Goal: Task Accomplishment & Management: Manage account settings

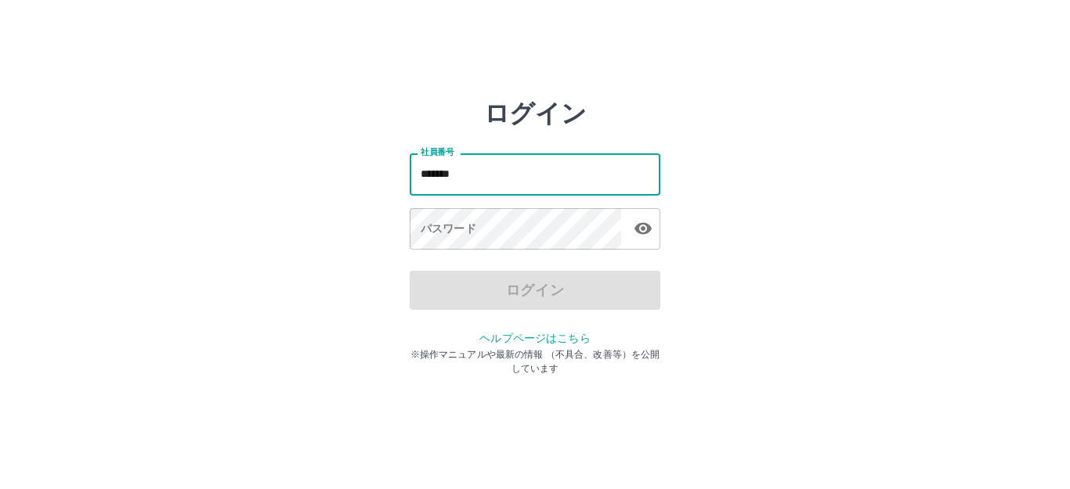
type input "*******"
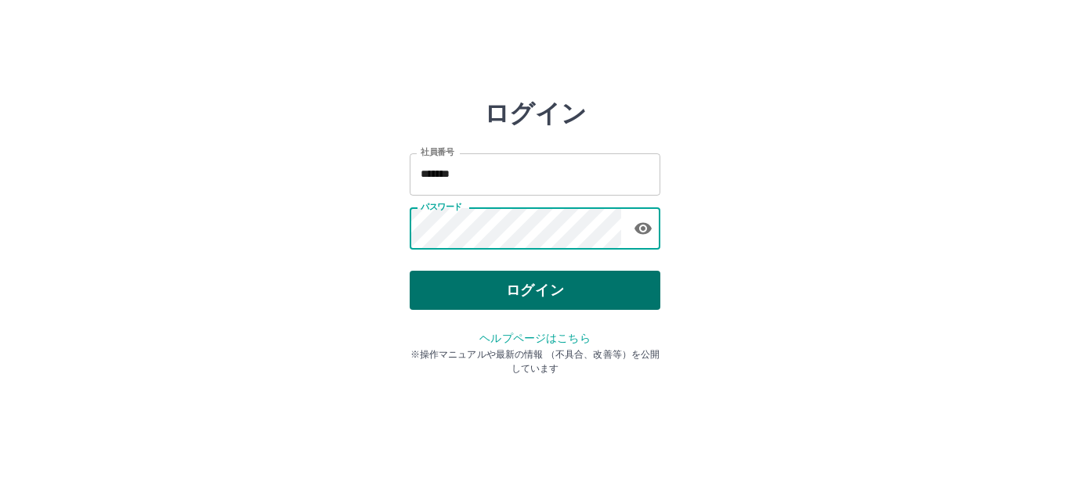
click at [598, 291] on button "ログイン" at bounding box center [535, 290] width 251 height 39
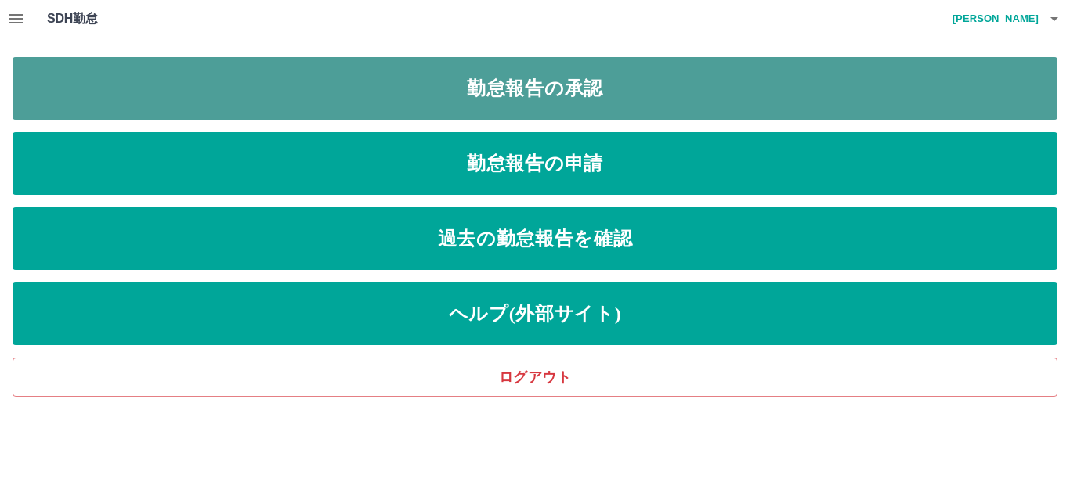
click at [659, 96] on link "勤怠報告の承認" at bounding box center [535, 88] width 1045 height 63
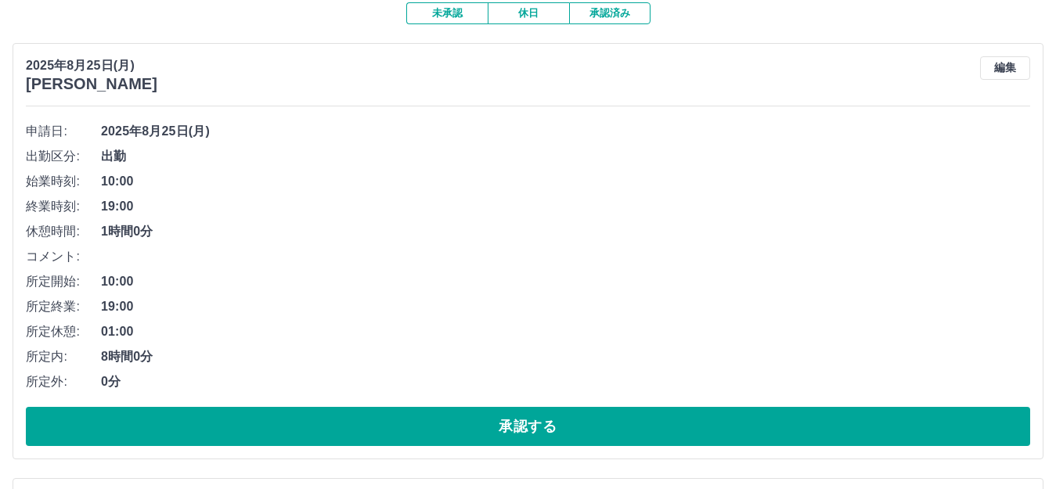
scroll to position [157, 0]
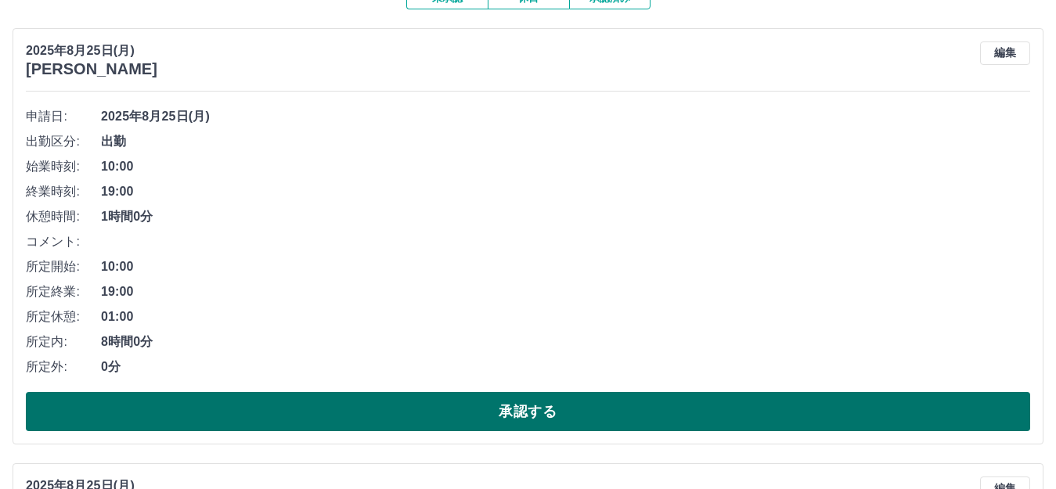
click at [624, 403] on button "承認する" at bounding box center [528, 411] width 1005 height 39
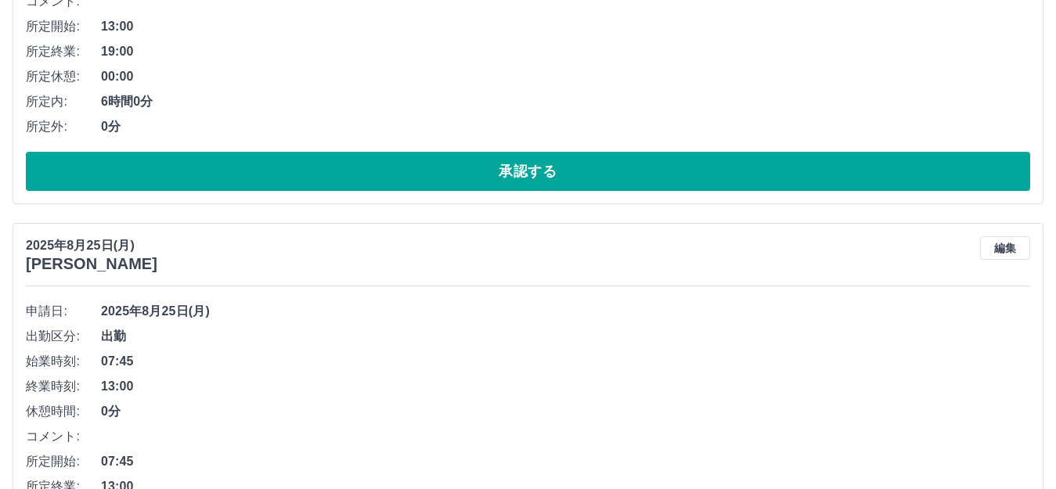
scroll to position [113, 0]
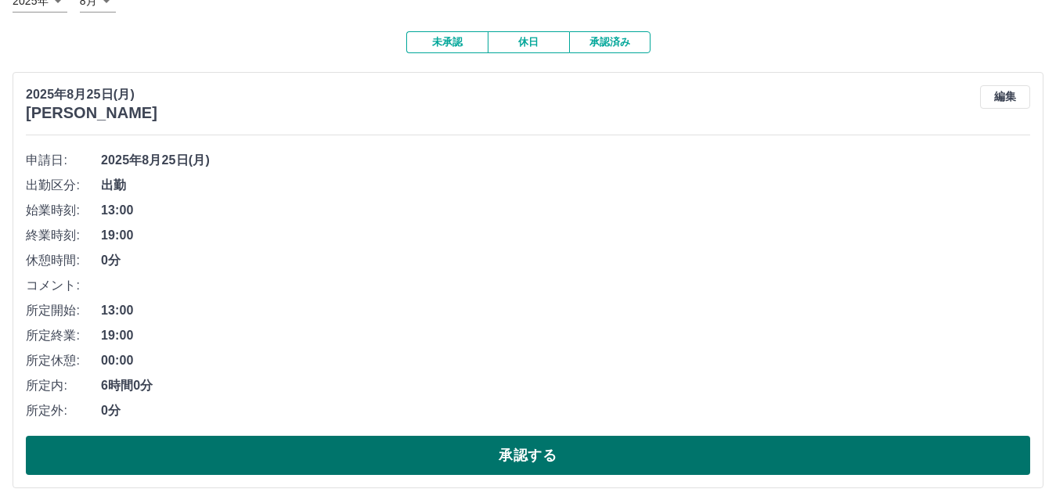
click at [504, 467] on button "承認する" at bounding box center [528, 455] width 1005 height 39
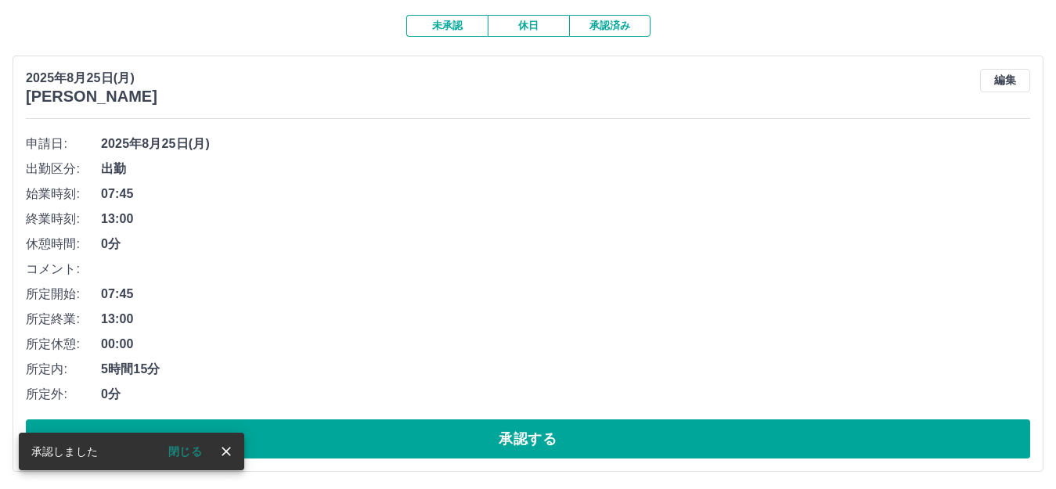
scroll to position [157, 0]
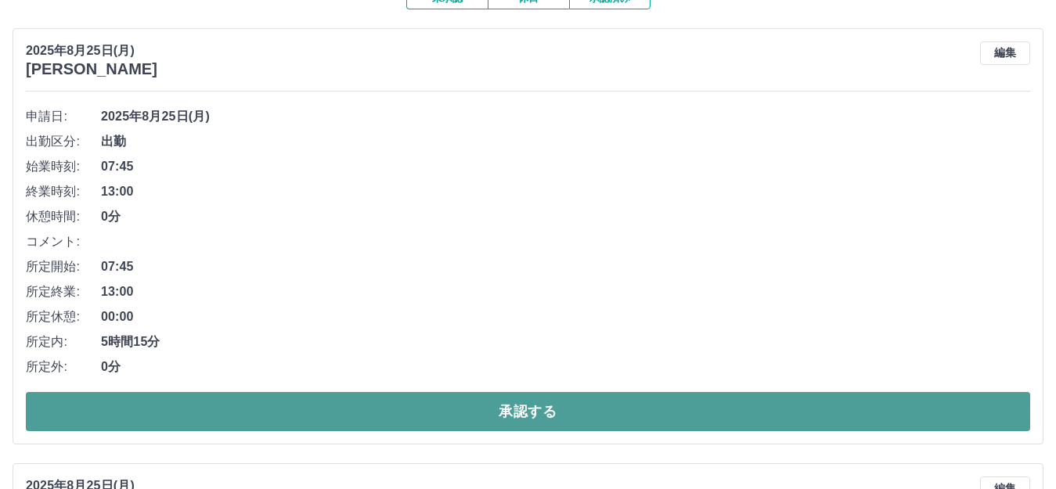
click at [265, 417] on button "承認する" at bounding box center [528, 411] width 1005 height 39
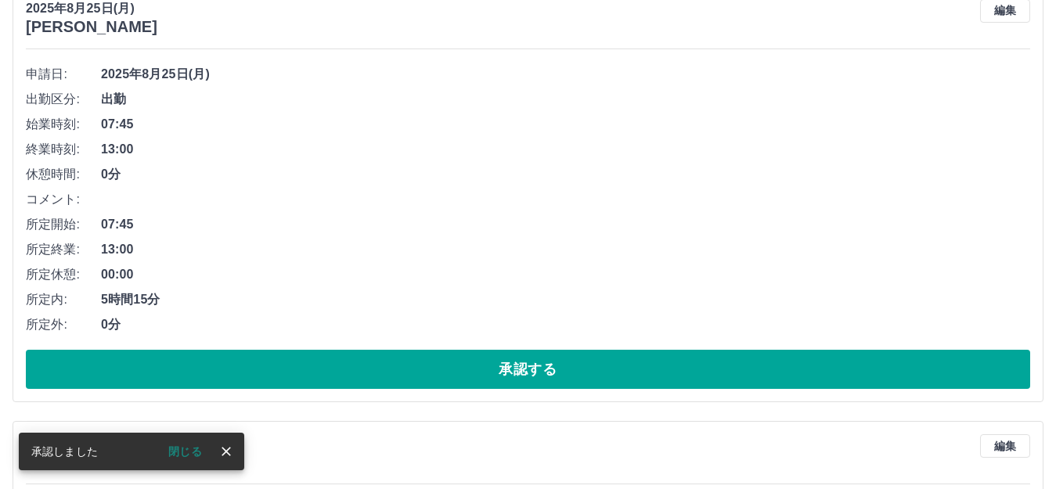
scroll to position [348, 0]
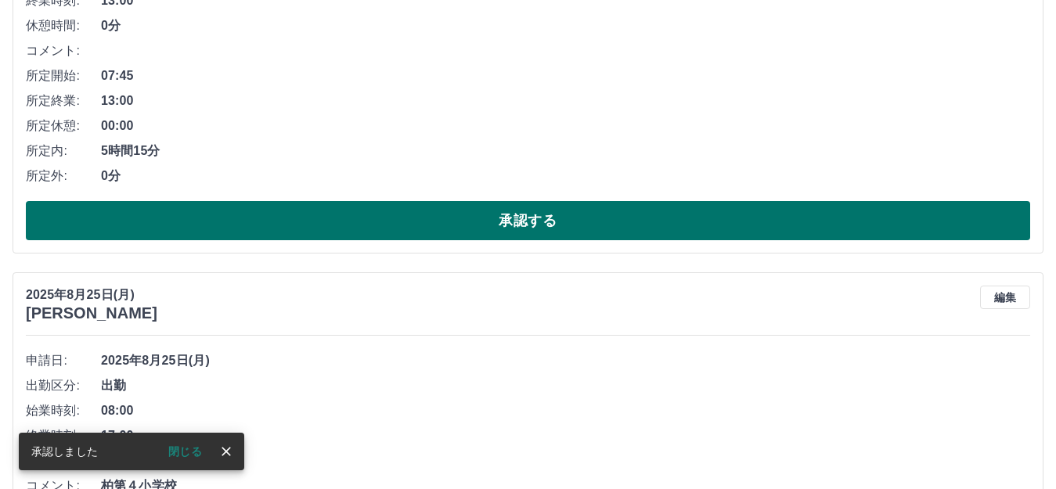
click at [189, 226] on button "承認する" at bounding box center [528, 220] width 1005 height 39
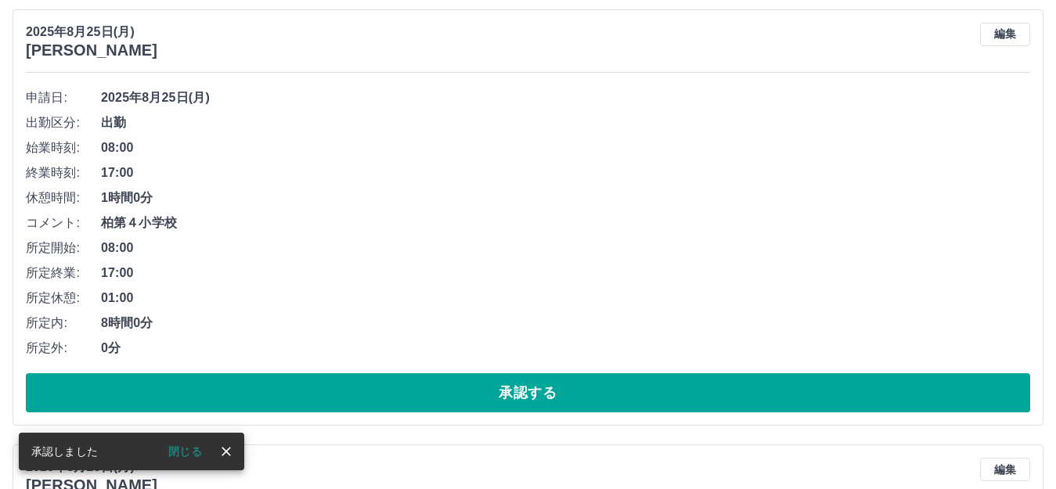
scroll to position [226, 0]
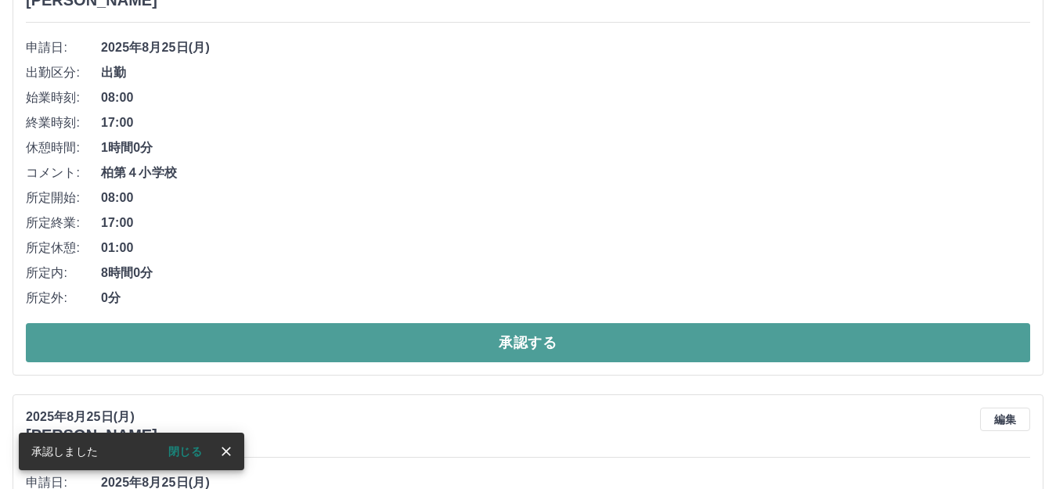
click at [298, 342] on button "承認する" at bounding box center [528, 342] width 1005 height 39
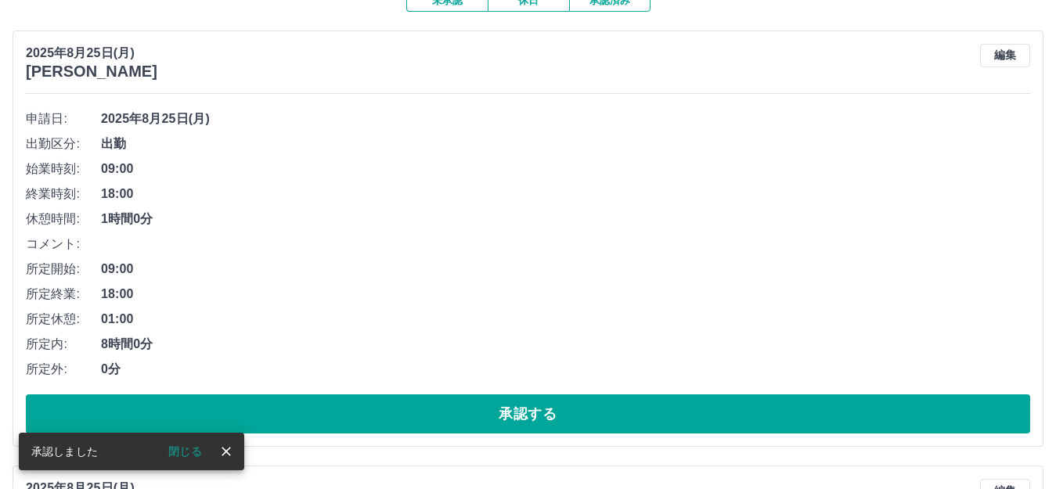
scroll to position [157, 0]
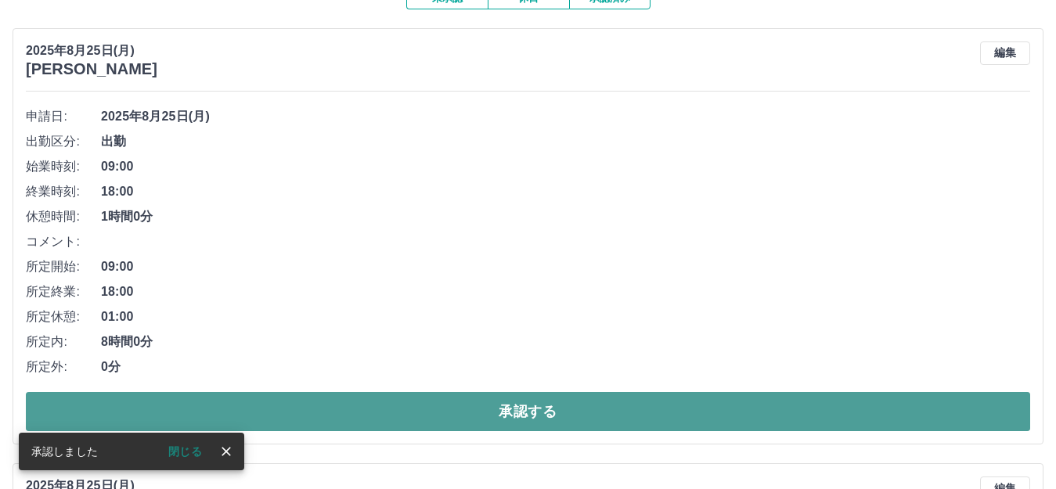
click at [437, 406] on button "承認する" at bounding box center [528, 411] width 1005 height 39
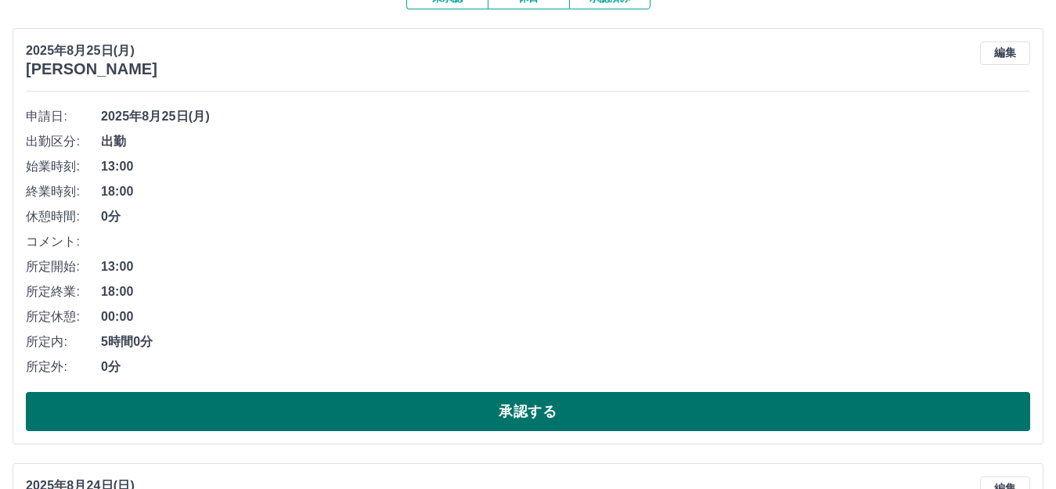
click at [587, 411] on button "承認する" at bounding box center [528, 411] width 1005 height 39
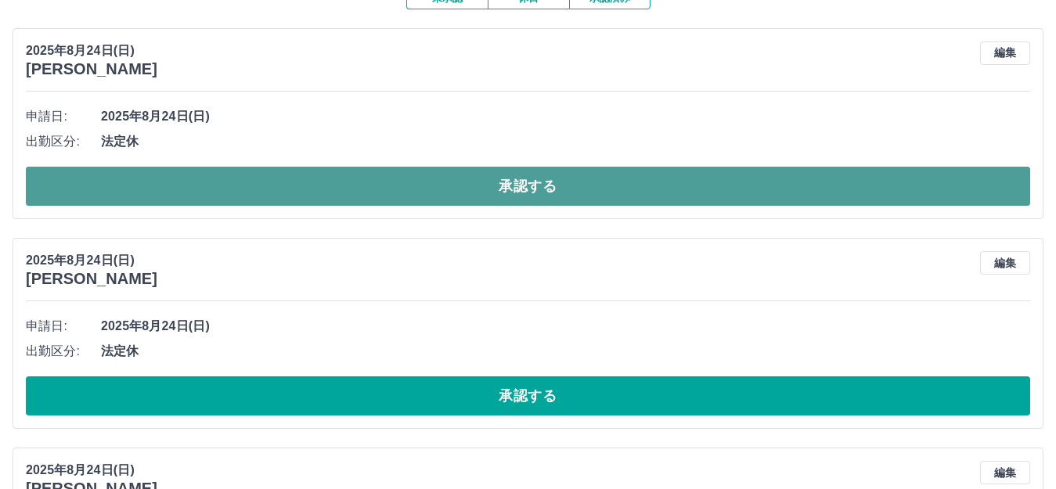
click at [559, 191] on button "承認する" at bounding box center [528, 186] width 1005 height 39
click at [547, 188] on button "承認する" at bounding box center [528, 186] width 1005 height 39
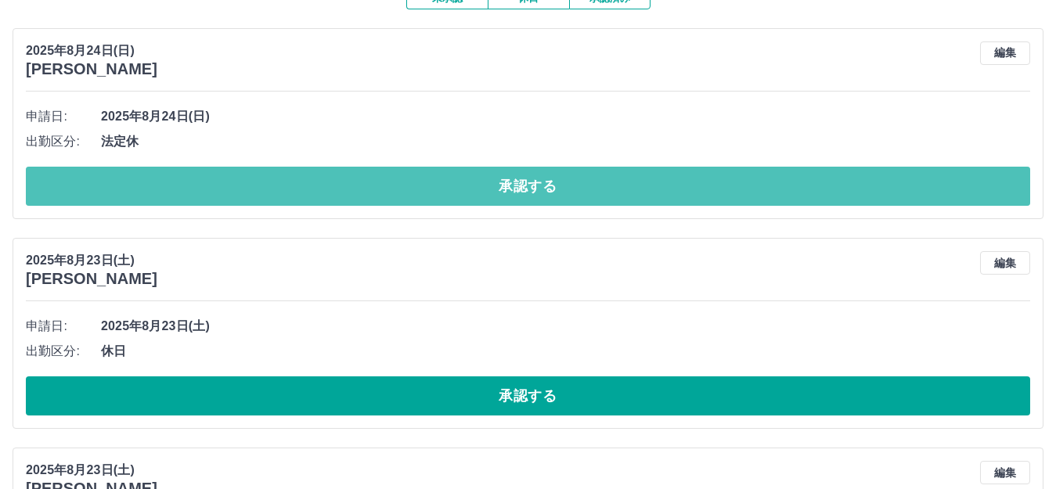
click at [547, 188] on button "承認する" at bounding box center [528, 186] width 1005 height 39
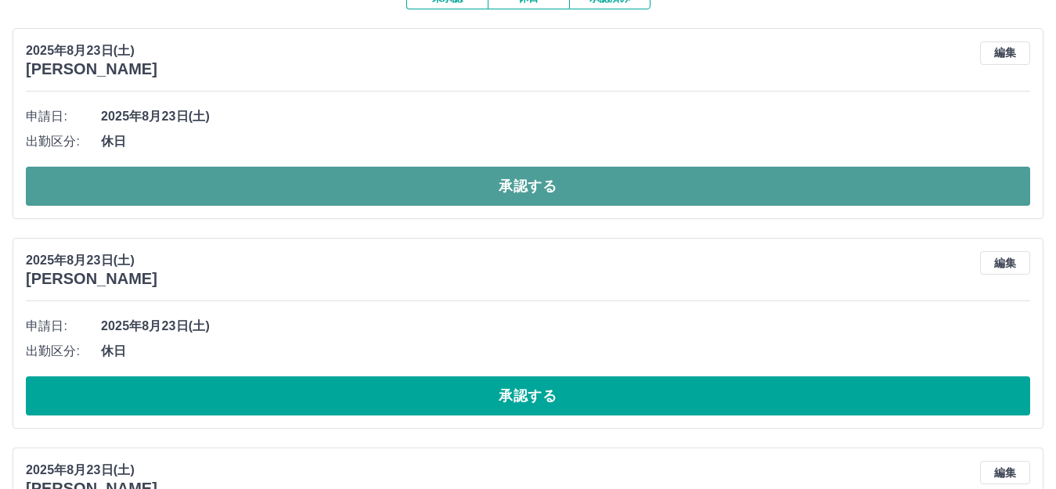
click at [545, 190] on button "承認する" at bounding box center [528, 186] width 1005 height 39
click at [571, 191] on button "承認する" at bounding box center [528, 186] width 1005 height 39
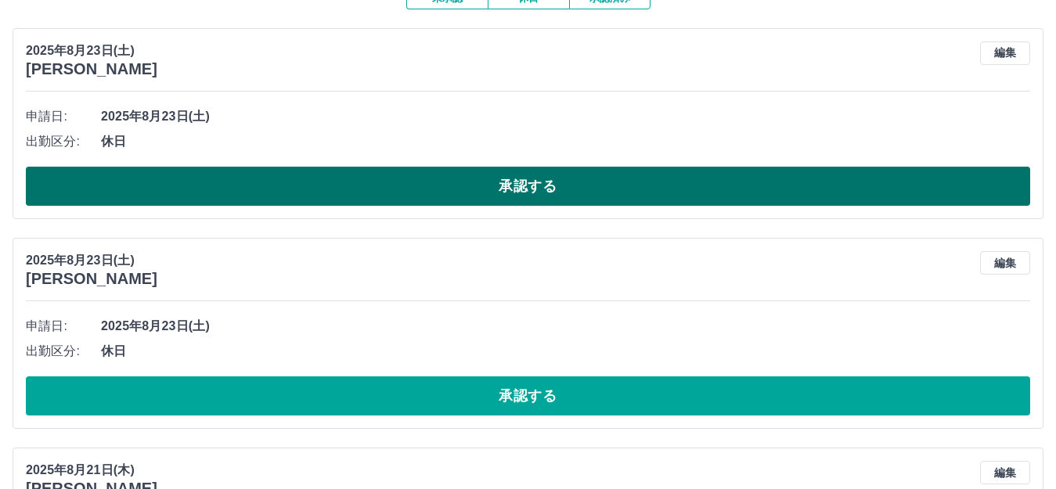
click at [505, 183] on button "承認する" at bounding box center [528, 186] width 1005 height 39
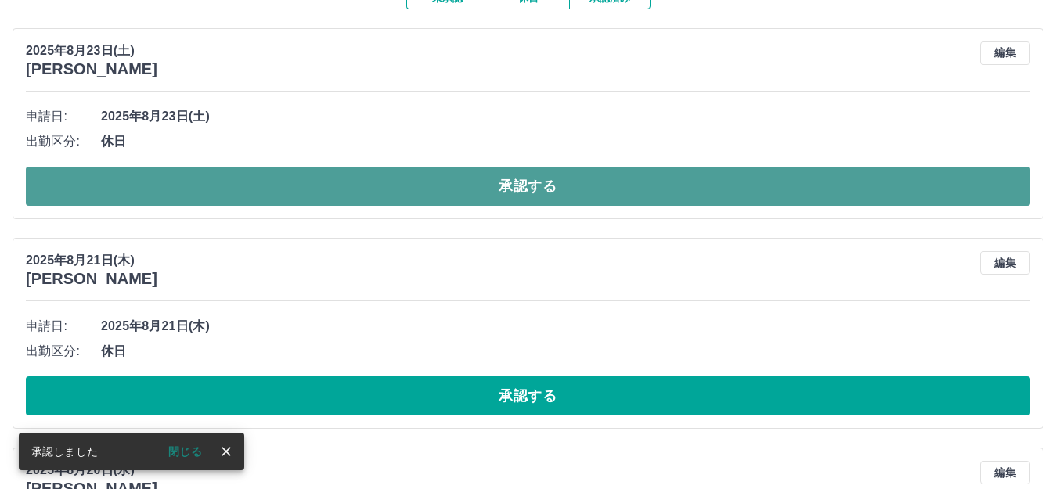
click at [606, 192] on button "承認する" at bounding box center [528, 186] width 1005 height 39
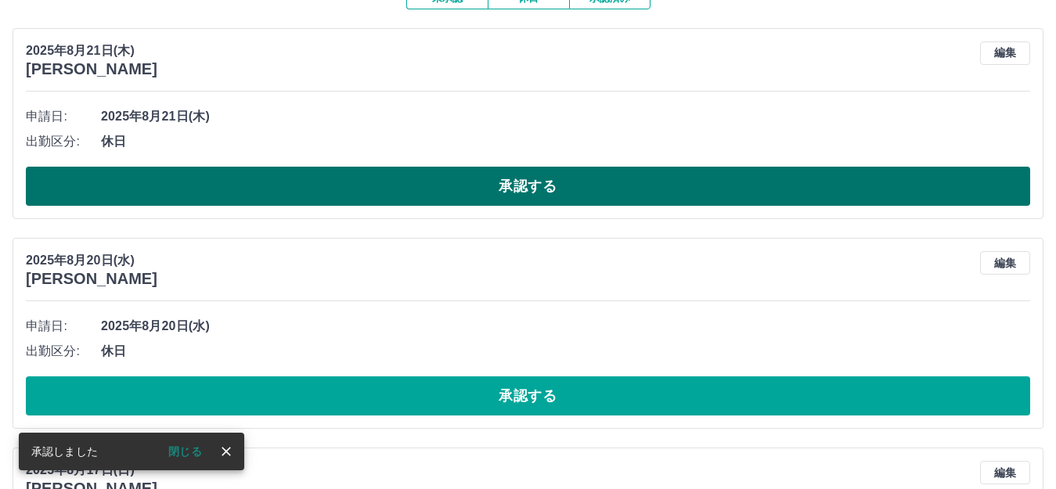
click at [613, 204] on button "承認する" at bounding box center [528, 186] width 1005 height 39
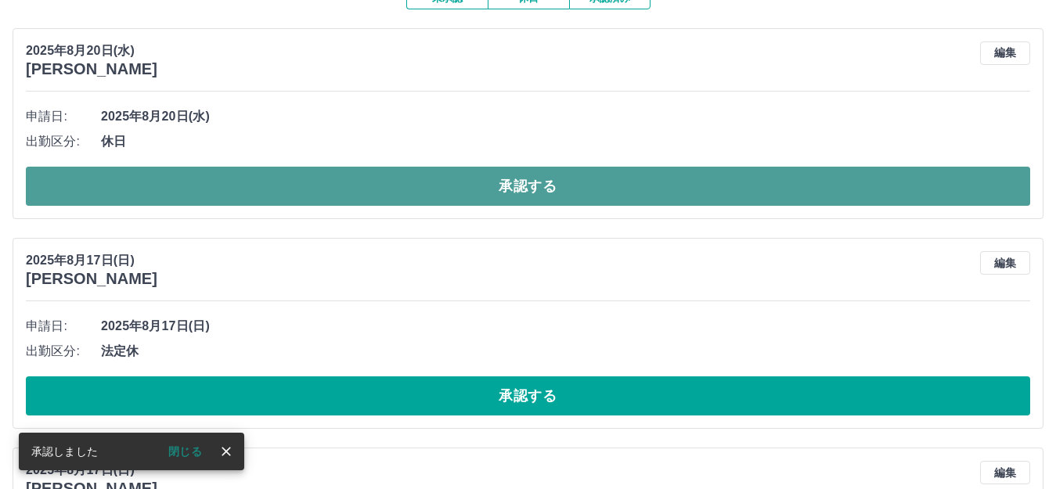
click at [617, 203] on button "承認する" at bounding box center [528, 186] width 1005 height 39
click at [597, 191] on button "承認する" at bounding box center [528, 186] width 1005 height 39
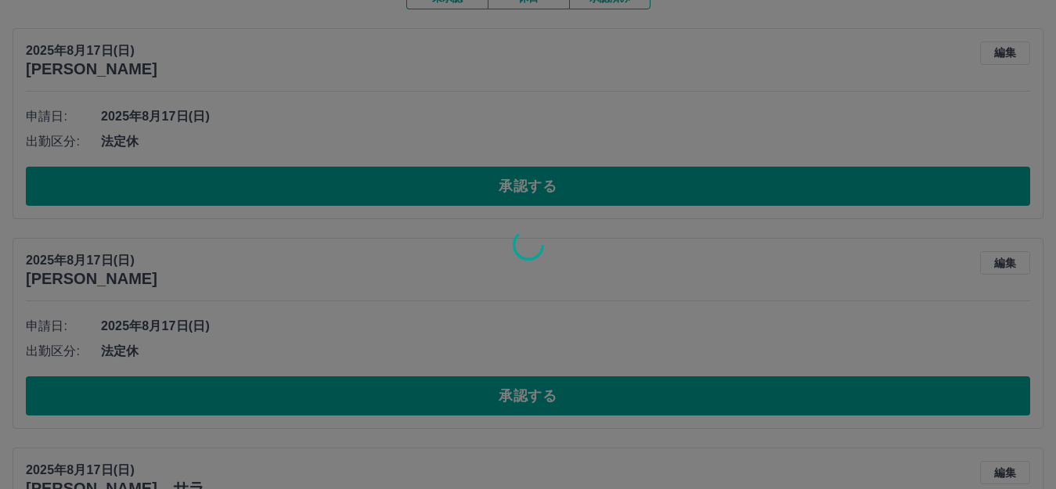
scroll to position [117, 0]
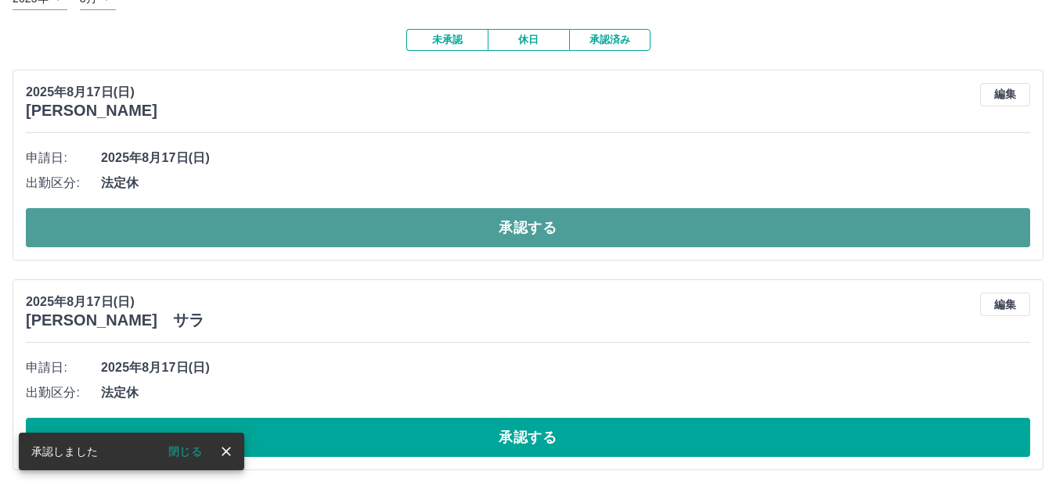
click at [606, 208] on button "承認する" at bounding box center [528, 227] width 1005 height 39
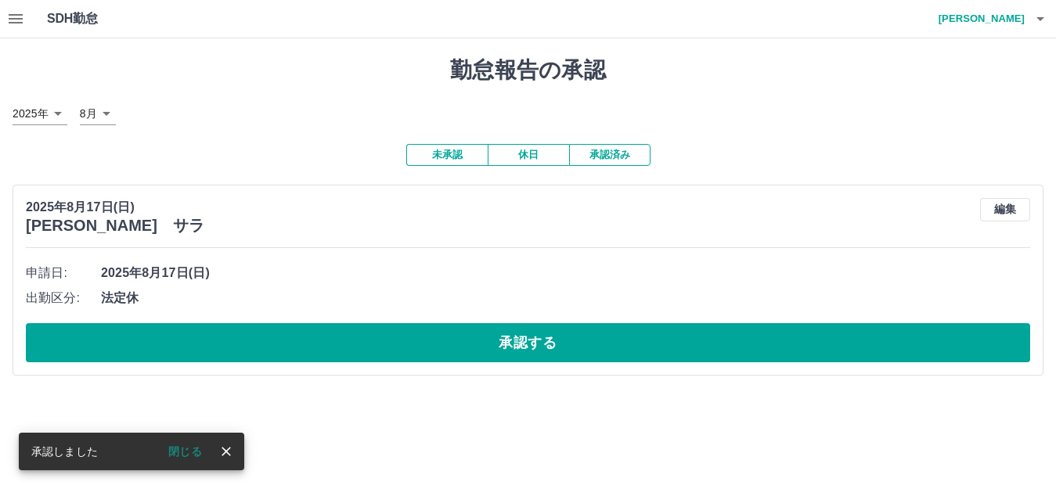
scroll to position [0, 0]
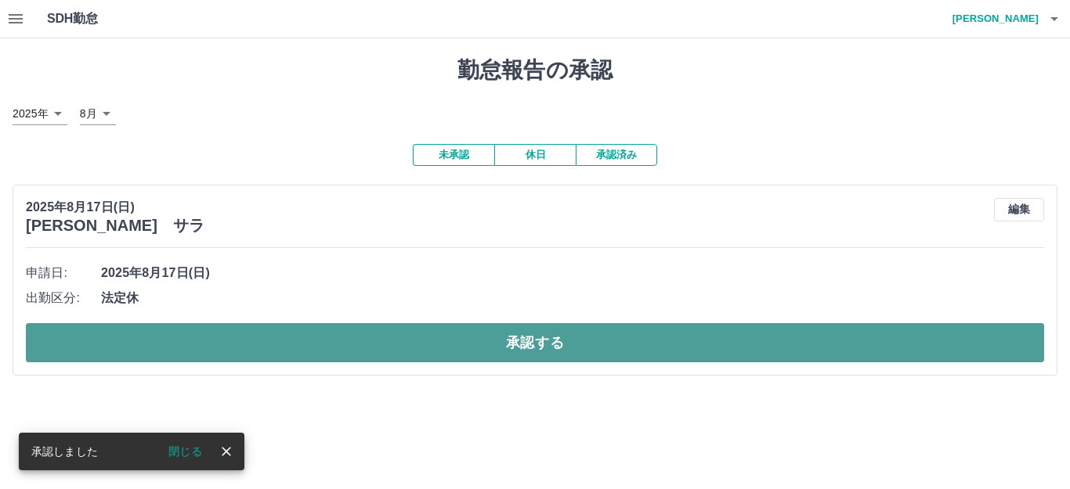
click at [613, 345] on button "承認する" at bounding box center [535, 342] width 1018 height 39
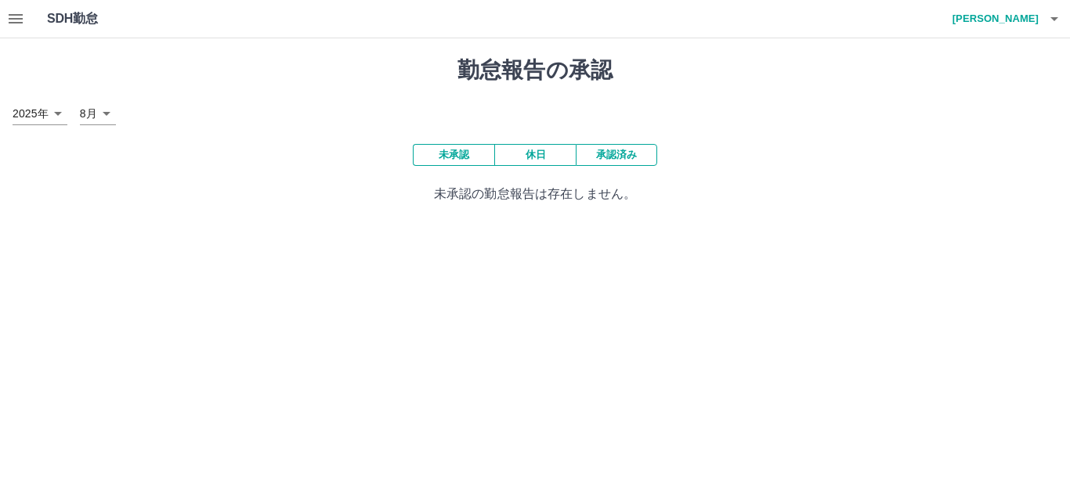
click at [596, 169] on div "未承認 休日 承認済み 未承認の勤怠報告は存在しません。" at bounding box center [535, 174] width 1045 height 60
click at [601, 160] on button "承認済み" at bounding box center [616, 155] width 81 height 22
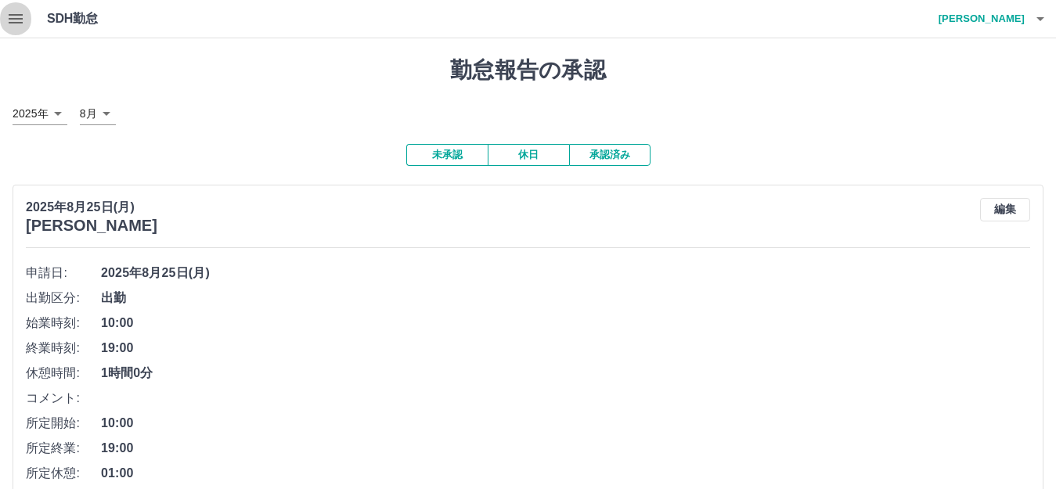
click at [16, 15] on icon "button" at bounding box center [16, 18] width 14 height 9
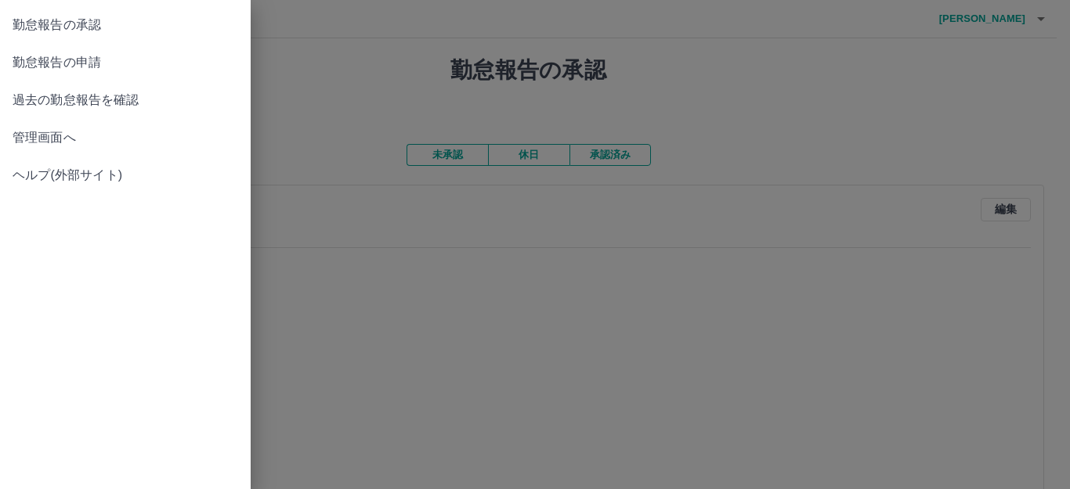
drag, startPoint x: 886, startPoint y: 135, endPoint x: 961, endPoint y: 72, distance: 98.4
click at [887, 133] on div at bounding box center [535, 244] width 1070 height 489
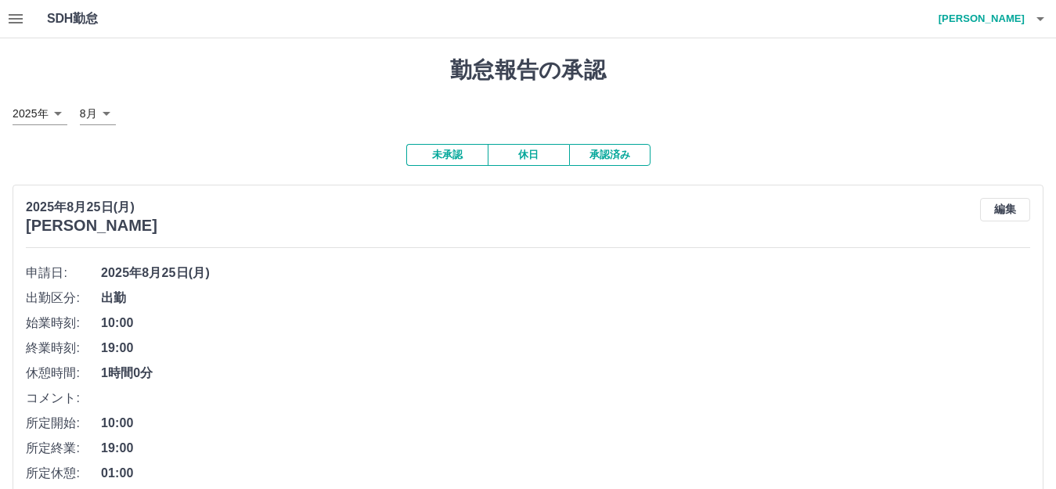
click at [1010, 16] on h4 "杉﨑　美樹" at bounding box center [978, 19] width 94 height 38
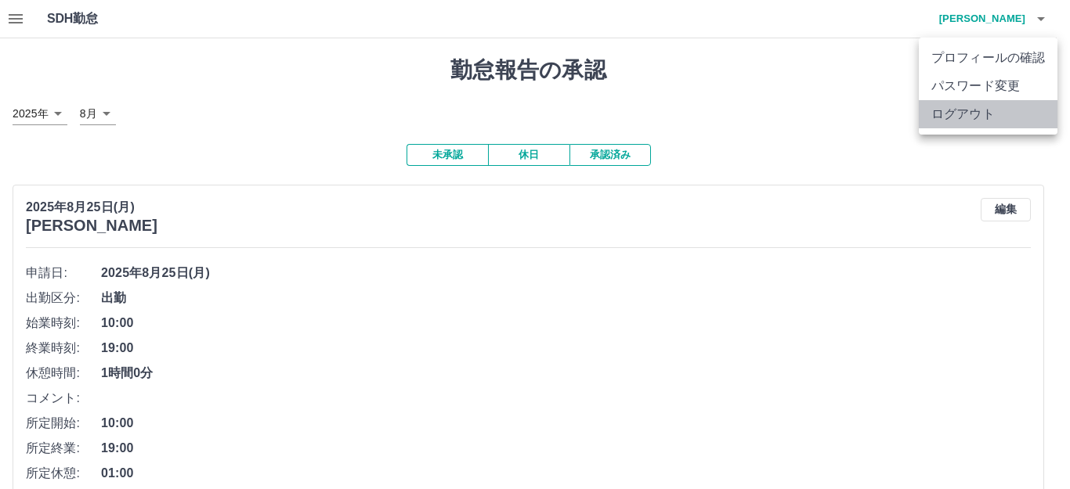
click at [973, 114] on li "ログアウト" at bounding box center [988, 114] width 139 height 28
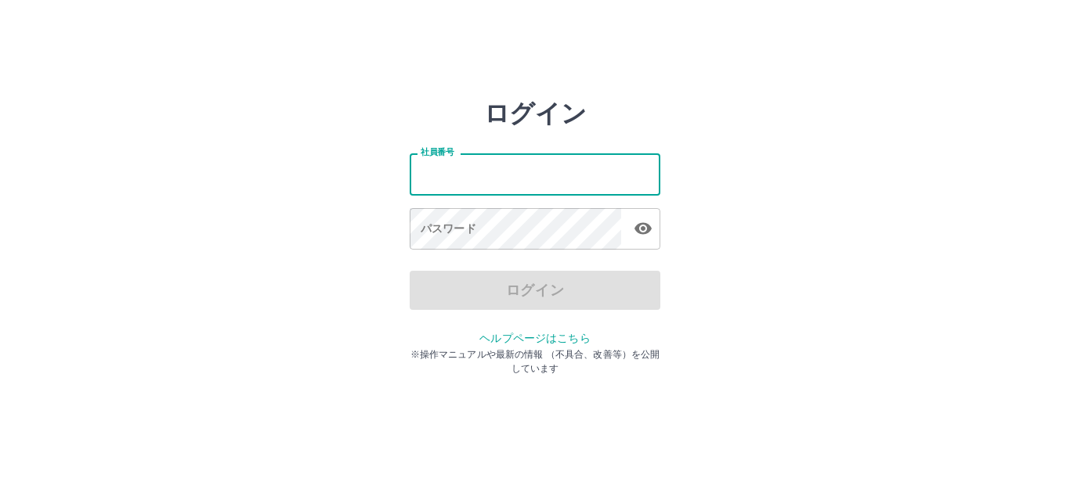
click at [560, 172] on input "社員番号" at bounding box center [535, 174] width 251 height 42
type input "*******"
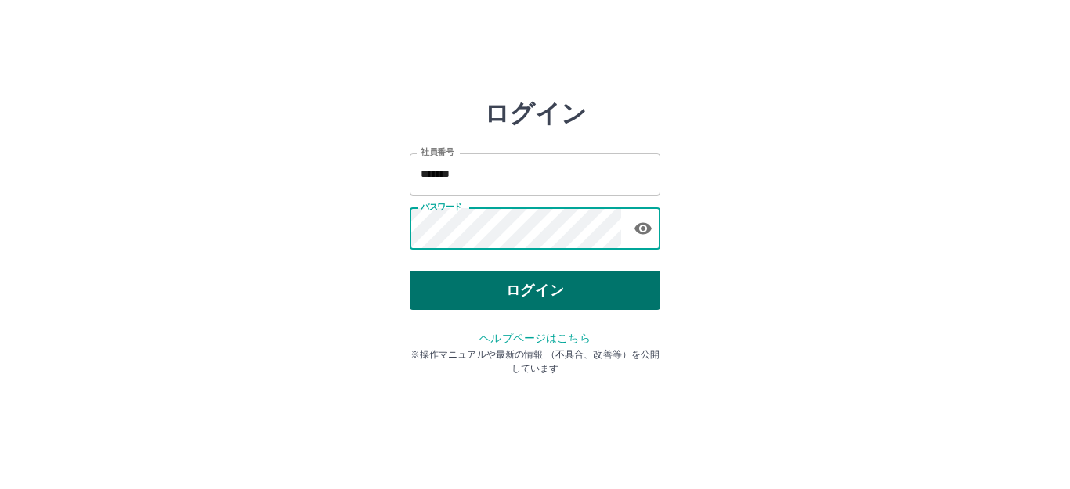
click at [554, 286] on button "ログイン" at bounding box center [535, 290] width 251 height 39
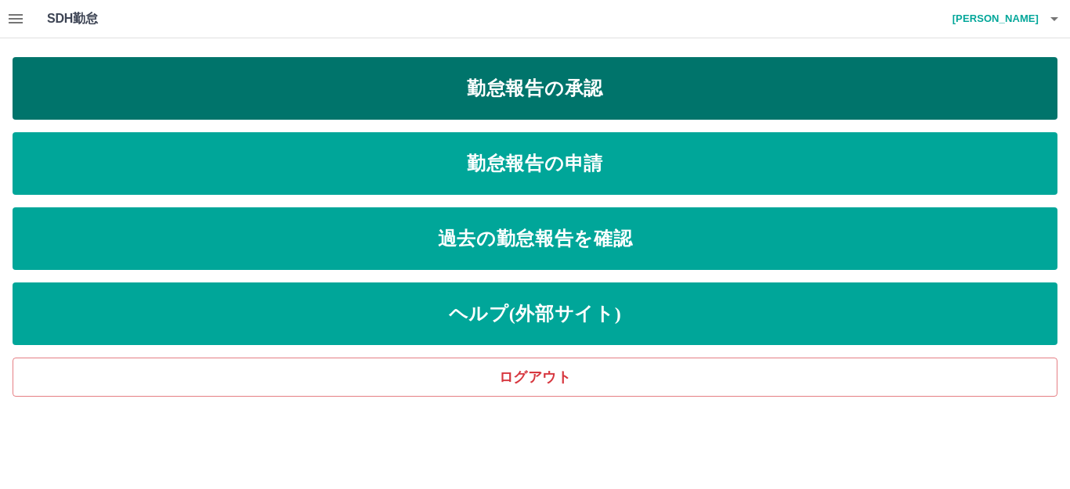
click at [554, 86] on link "勤怠報告の承認" at bounding box center [535, 88] width 1045 height 63
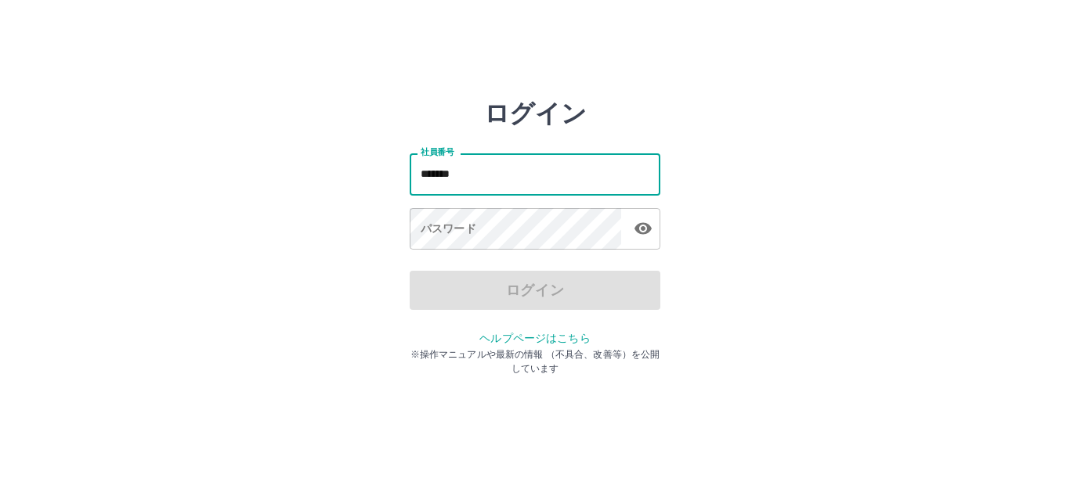
type input "*******"
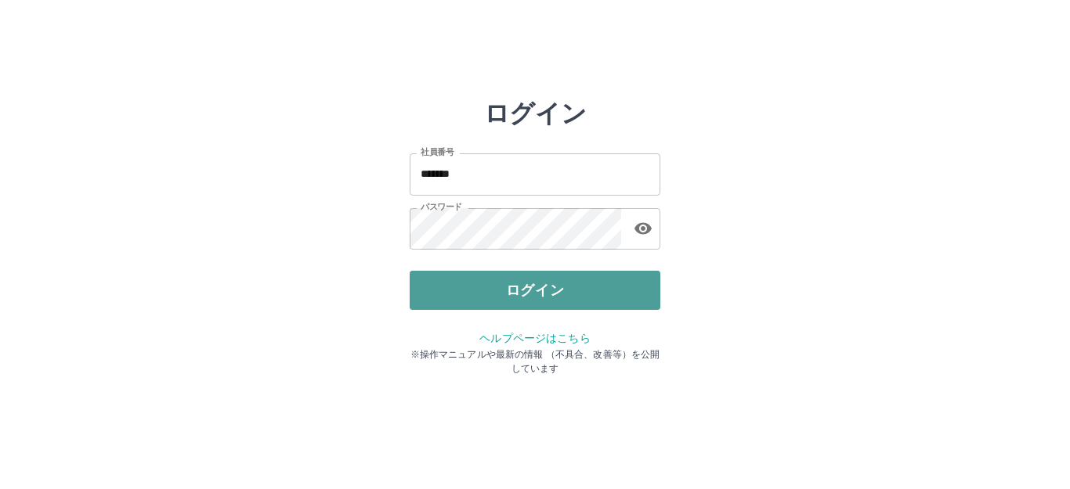
click at [626, 306] on button "ログイン" at bounding box center [535, 290] width 251 height 39
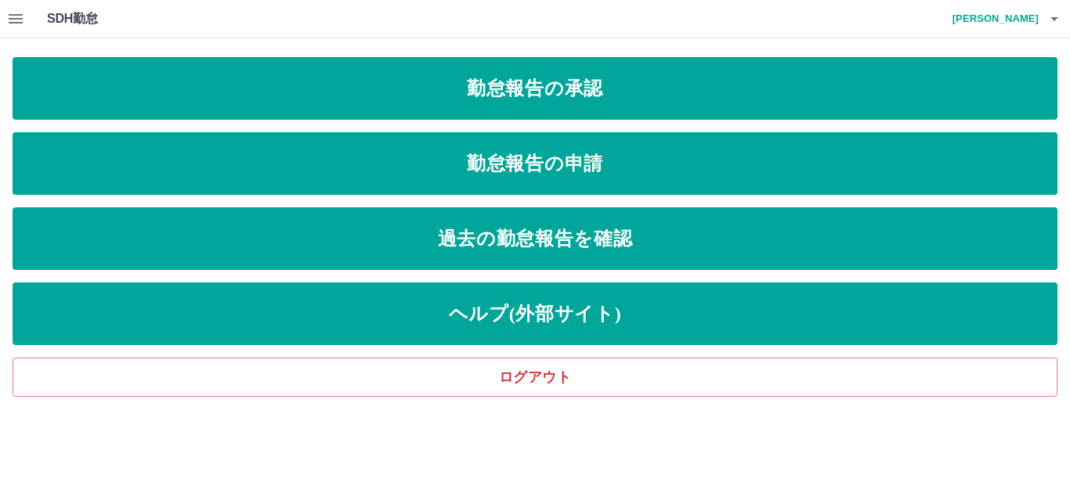
click at [11, 10] on icon "button" at bounding box center [15, 18] width 19 height 19
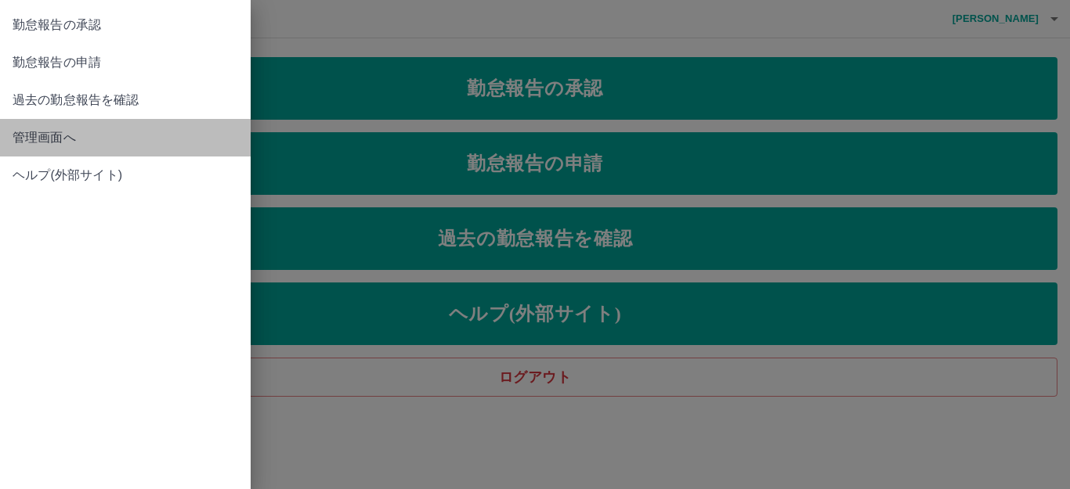
click at [54, 139] on span "管理画面へ" at bounding box center [126, 137] width 226 height 19
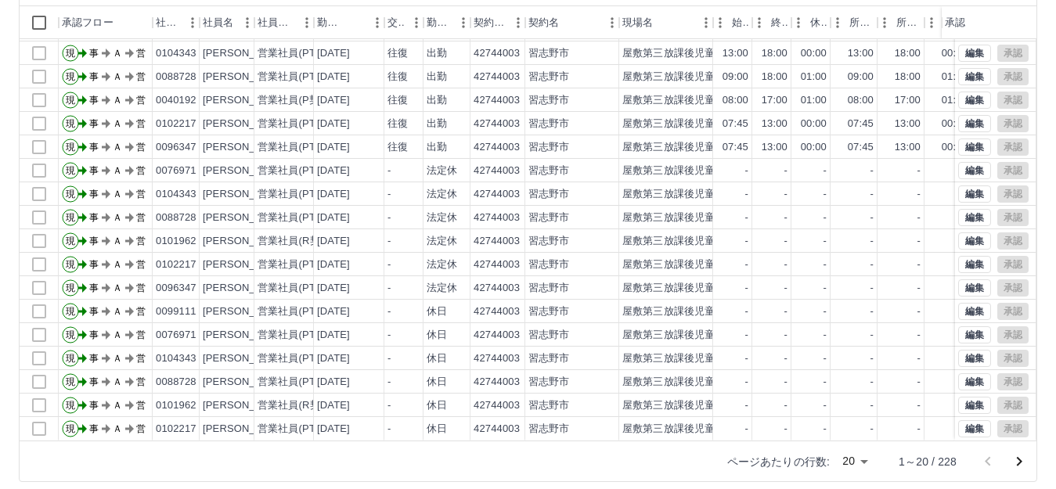
scroll to position [172, 0]
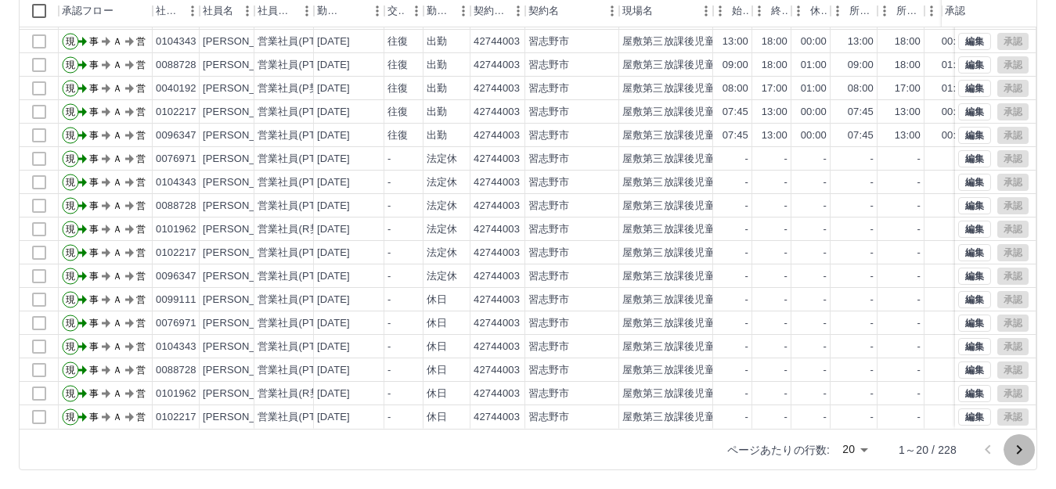
click at [1023, 453] on icon "次のページへ" at bounding box center [1019, 450] width 19 height 19
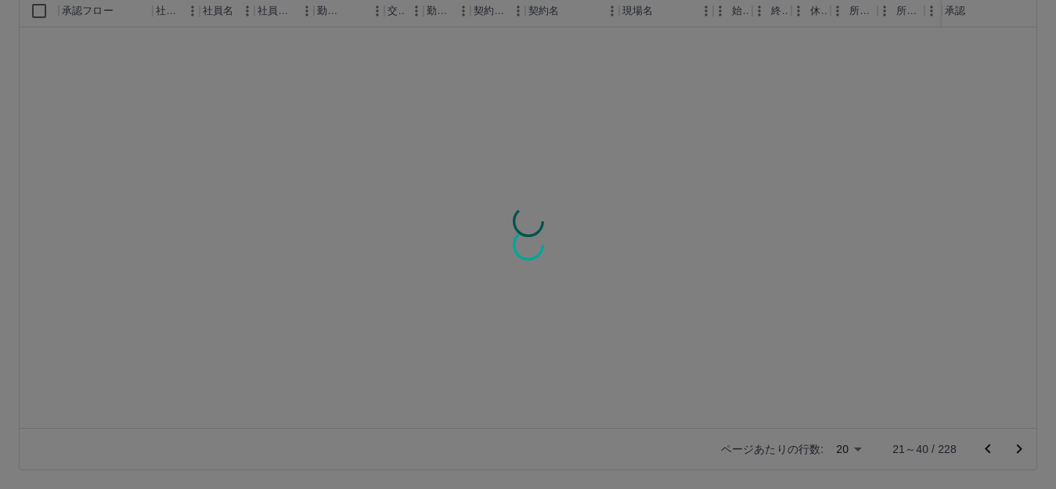
scroll to position [0, 0]
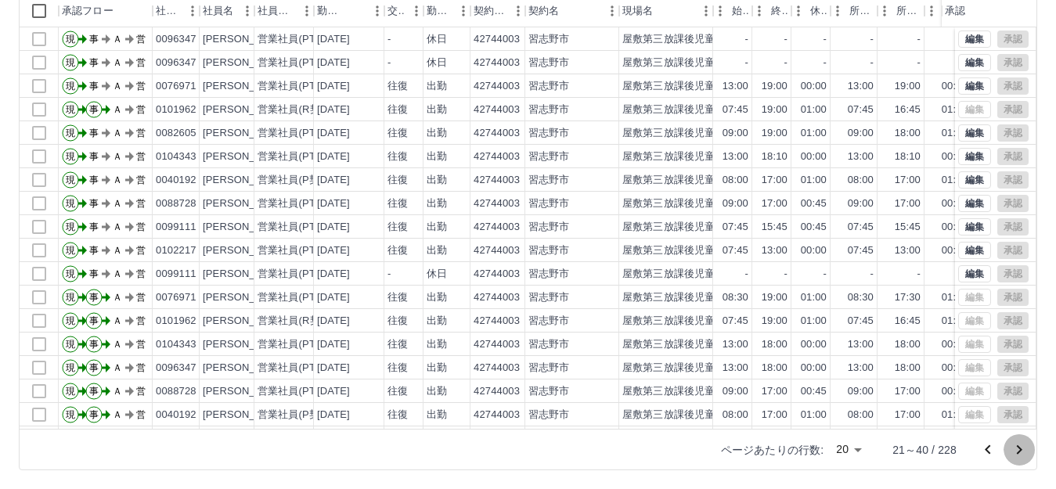
click at [1023, 447] on icon "次のページへ" at bounding box center [1019, 450] width 19 height 19
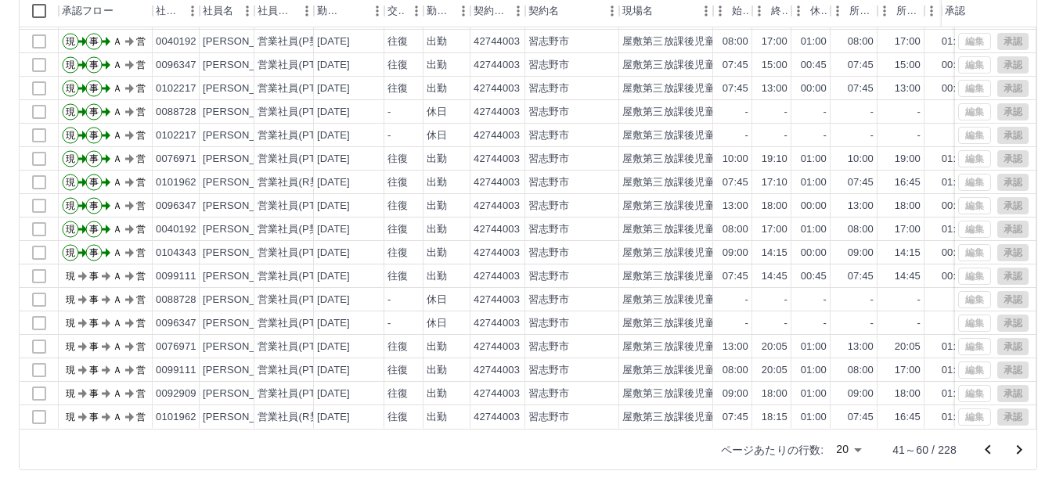
scroll to position [81, 0]
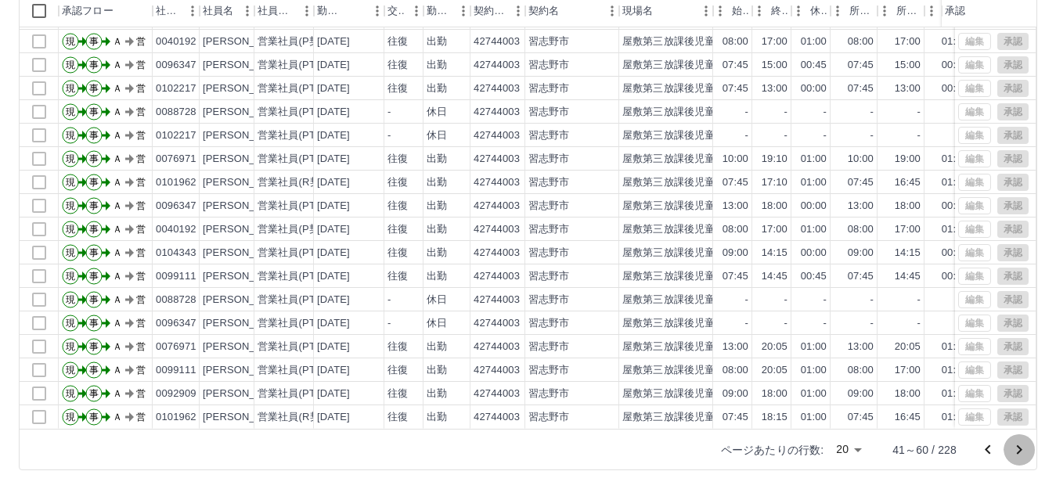
click at [1019, 450] on icon "次のページへ" at bounding box center [1019, 450] width 19 height 19
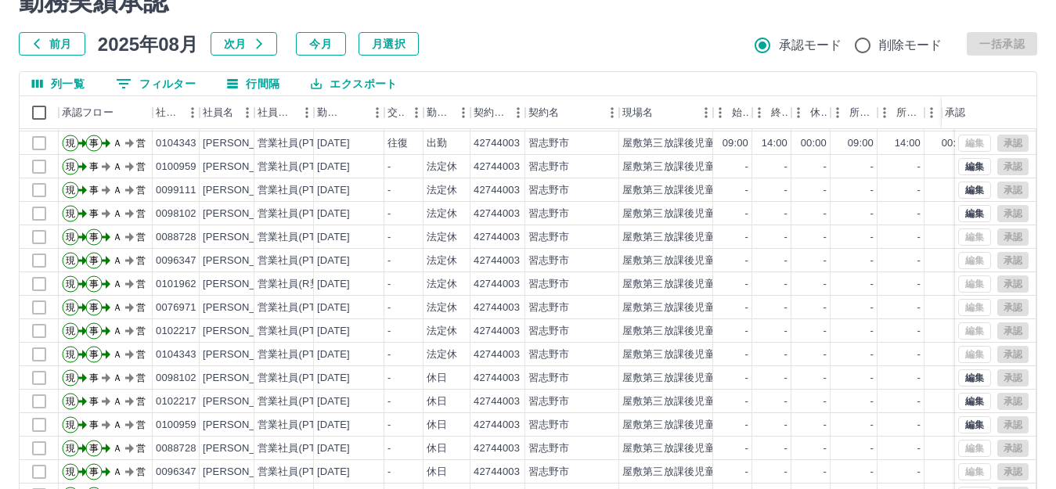
scroll to position [172, 0]
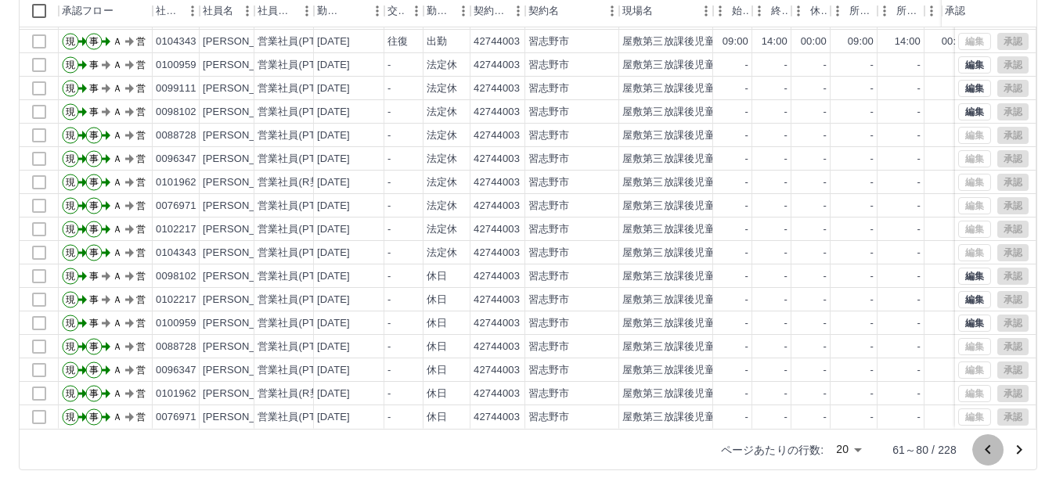
click at [988, 450] on icon "前のページへ" at bounding box center [987, 449] width 5 height 9
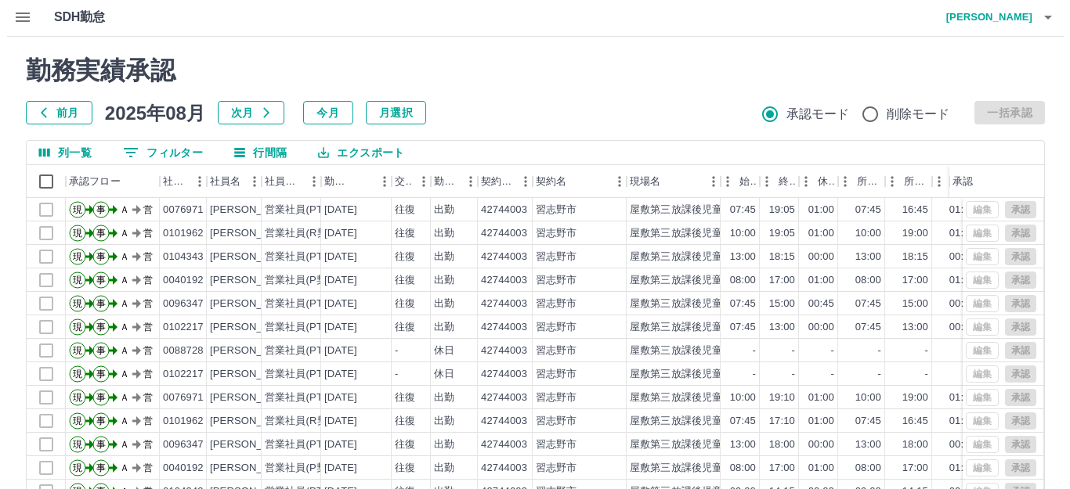
scroll to position [0, 0]
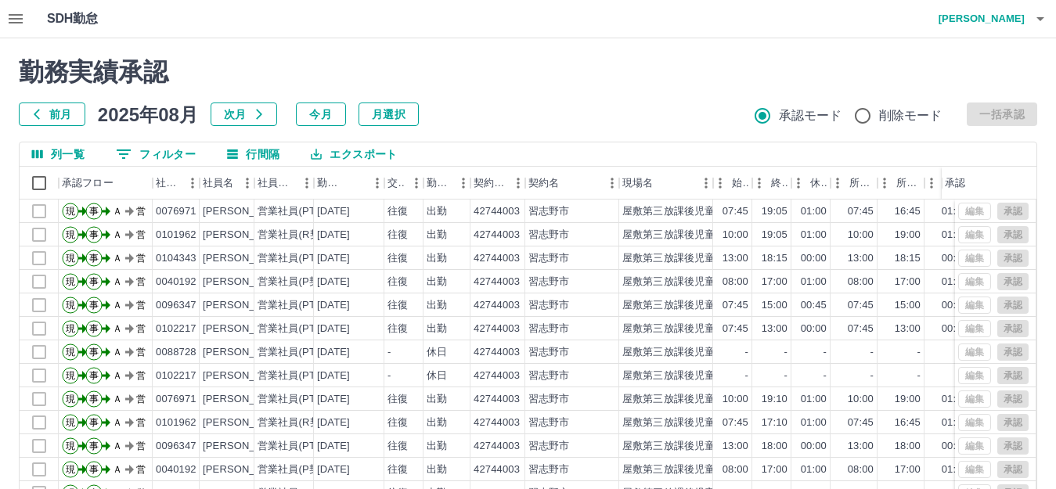
click at [1009, 23] on h4 "杉﨑　美樹" at bounding box center [978, 19] width 94 height 38
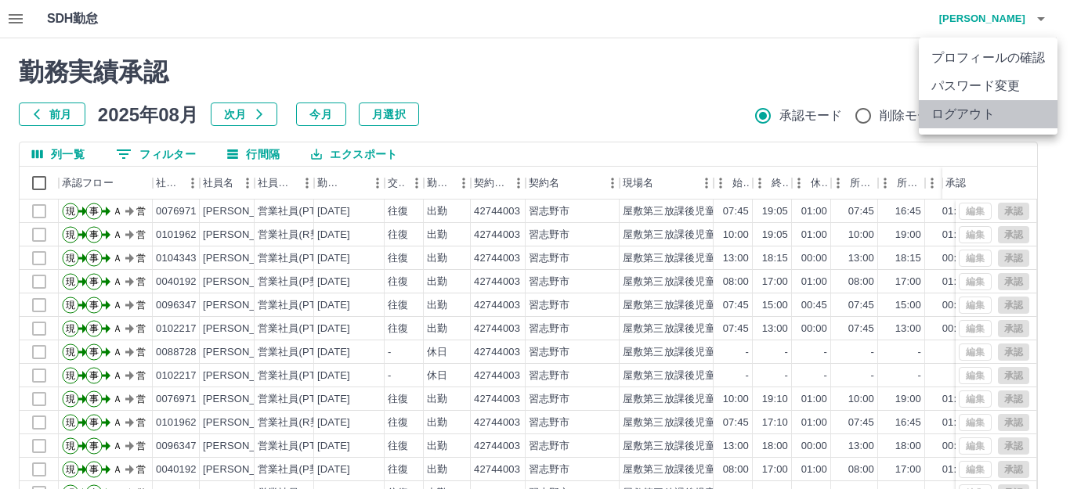
click at [986, 116] on li "ログアウト" at bounding box center [988, 114] width 139 height 28
